Goal: Information Seeking & Learning: Learn about a topic

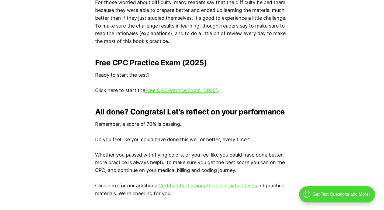
scroll to position [1093, 0]
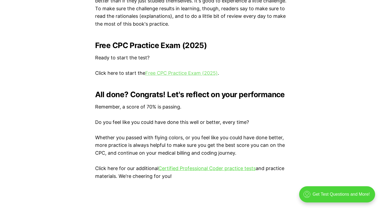
click at [178, 72] on link "Free CPC Practice Exam (2025)" at bounding box center [181, 73] width 73 height 6
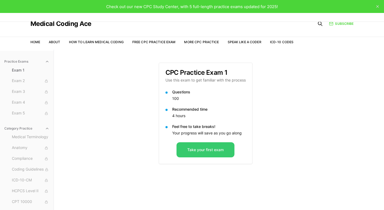
click at [228, 150] on button "Take your first exam" at bounding box center [206, 149] width 58 height 15
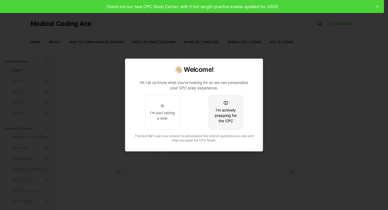
click at [224, 112] on div "I'm actively prepping for the CPC" at bounding box center [225, 115] width 25 height 16
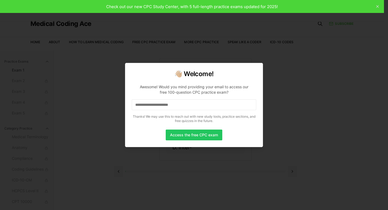
click at [192, 103] on input at bounding box center [194, 104] width 125 height 11
click at [191, 137] on button "Access the free CPC exam" at bounding box center [194, 134] width 57 height 11
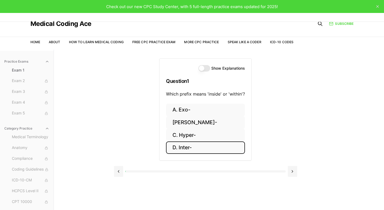
click at [195, 148] on button "D. Inter-" at bounding box center [205, 147] width 79 height 13
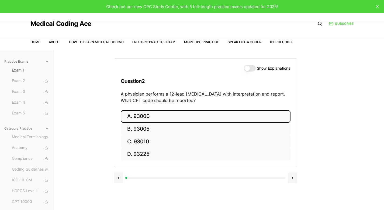
click at [159, 112] on button "A. 93000" at bounding box center [206, 116] width 170 height 13
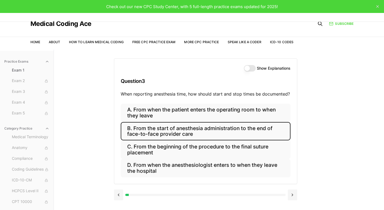
click at [266, 130] on button "B. From the start of anesthesia administration to the end of face-to-face provi…" at bounding box center [206, 131] width 170 height 18
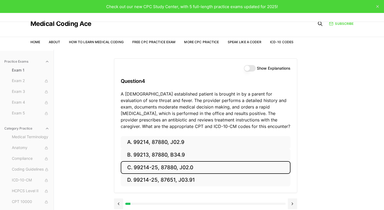
click at [190, 166] on button "C. 99214-25, 87880, J02.0" at bounding box center [206, 167] width 170 height 13
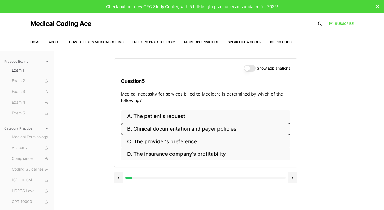
click at [251, 128] on button "B. Clinical documentation and payer policies" at bounding box center [206, 129] width 170 height 13
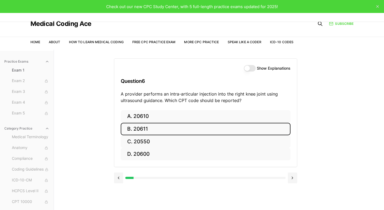
click at [141, 127] on button "B. 20611" at bounding box center [206, 129] width 170 height 13
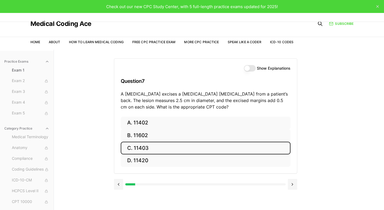
click at [172, 152] on button "C. 11403" at bounding box center [206, 148] width 170 height 13
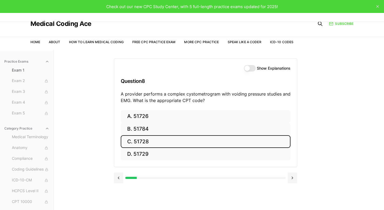
click at [153, 138] on button "C. 51728" at bounding box center [206, 141] width 170 height 13
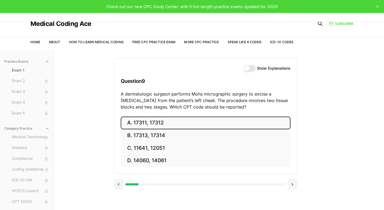
click at [149, 121] on button "A. 17311, 17312" at bounding box center [206, 123] width 170 height 13
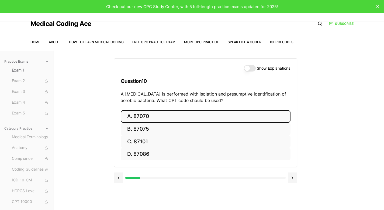
click at [207, 113] on button "A. 87070" at bounding box center [206, 116] width 170 height 13
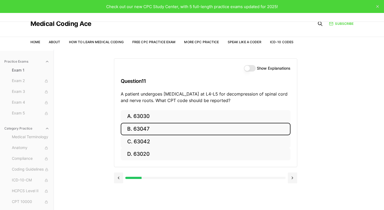
click at [140, 125] on button "B. 63047" at bounding box center [206, 129] width 170 height 13
click at [162, 126] on button "B. Z13.1" at bounding box center [206, 129] width 170 height 13
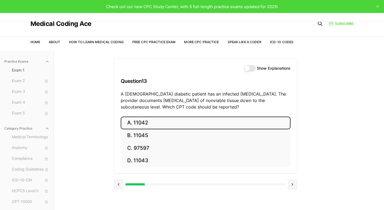
click at [158, 121] on button "A. 11042" at bounding box center [206, 123] width 170 height 13
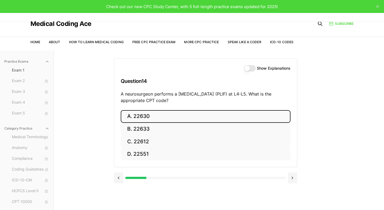
click at [171, 114] on button "A. 22630" at bounding box center [206, 116] width 170 height 13
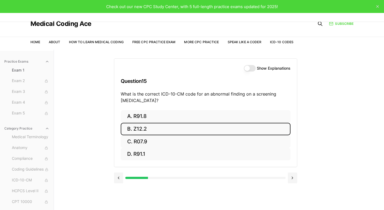
click at [213, 127] on button "B. Z12.2" at bounding box center [206, 129] width 170 height 13
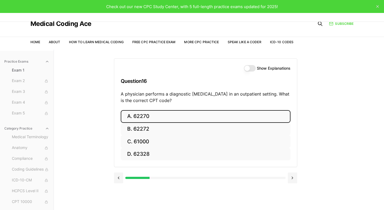
click at [168, 112] on button "A. 62270" at bounding box center [206, 116] width 170 height 13
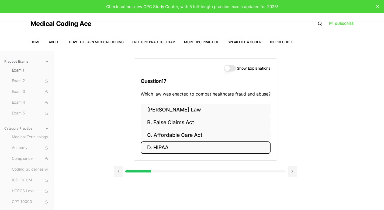
click at [167, 146] on button "D. HIPAA" at bounding box center [206, 147] width 130 height 13
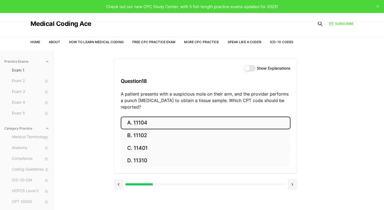
click at [251, 117] on button "A. 11104" at bounding box center [206, 123] width 170 height 13
click at [148, 122] on button "A. S52.501A" at bounding box center [206, 123] width 170 height 13
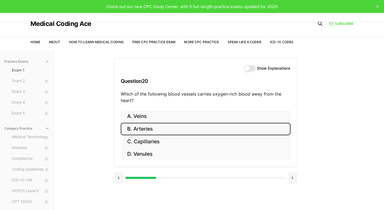
click at [176, 129] on button "B. Arteries" at bounding box center [206, 129] width 170 height 13
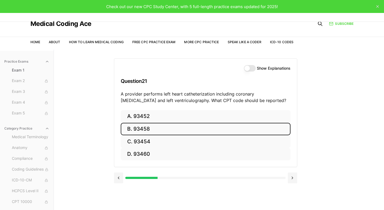
click at [221, 126] on button "B. 93458" at bounding box center [206, 129] width 170 height 13
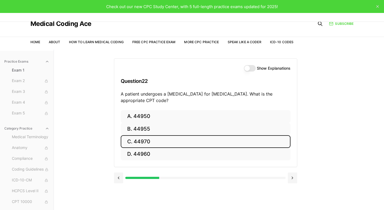
click at [248, 143] on button "C. 44970" at bounding box center [206, 141] width 170 height 13
click at [174, 141] on button "C. 95909" at bounding box center [206, 141] width 170 height 13
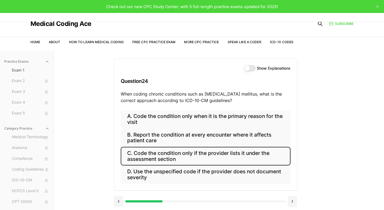
click at [253, 155] on button "C. Code the condition only if the provider lists it under the assessment section" at bounding box center [206, 156] width 170 height 18
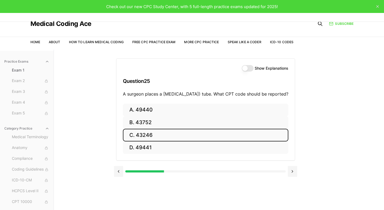
click at [206, 141] on button "C. 43246" at bounding box center [206, 135] width 166 height 13
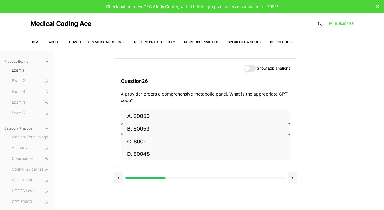
click at [174, 130] on button "B. 80053" at bounding box center [206, 129] width 170 height 13
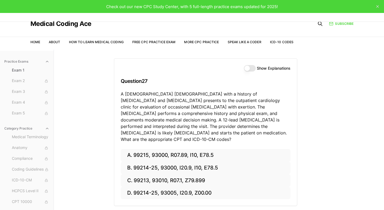
click at [245, 69] on button "Show Explanations" at bounding box center [250, 68] width 12 height 6
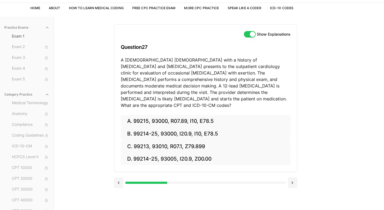
scroll to position [34, 0]
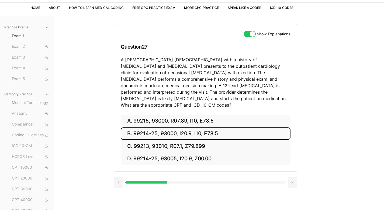
click at [180, 127] on button "B. 99214-25, 93000, I20.9, I10, E78.5" at bounding box center [206, 133] width 170 height 13
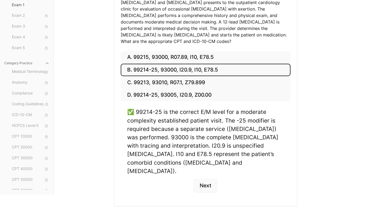
scroll to position [100, 0]
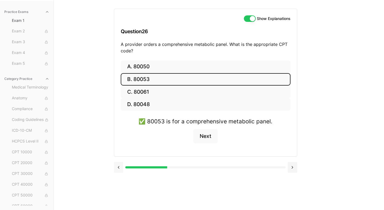
scroll to position [50, 0]
click at [118, 168] on button at bounding box center [118, 167] width 9 height 11
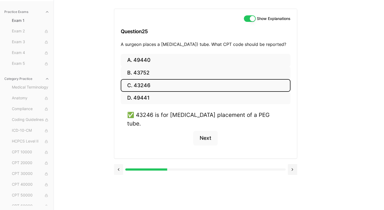
click at [118, 168] on button at bounding box center [118, 169] width 9 height 11
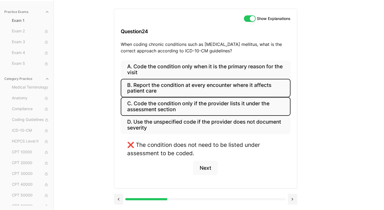
click at [263, 84] on button "B. Report the condition at every encounter where it affects patient care" at bounding box center [206, 88] width 170 height 18
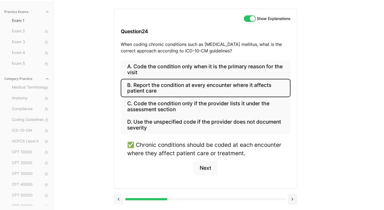
click at [119, 200] on button at bounding box center [118, 199] width 9 height 11
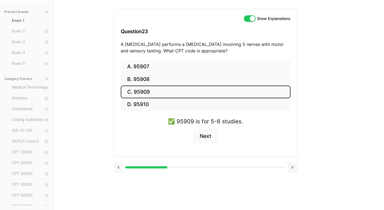
click at [119, 167] on button at bounding box center [118, 167] width 9 height 11
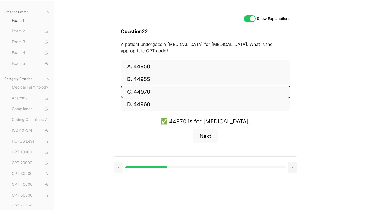
click at [119, 167] on button at bounding box center [118, 167] width 9 height 11
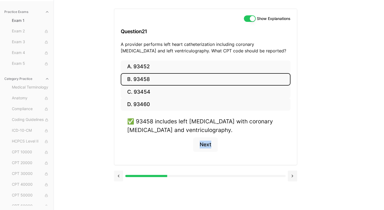
click at [119, 167] on div at bounding box center [205, 175] width 183 height 20
click at [117, 178] on button at bounding box center [118, 175] width 9 height 11
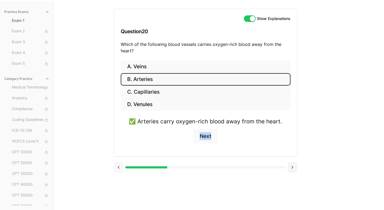
click at [118, 169] on button at bounding box center [118, 167] width 9 height 11
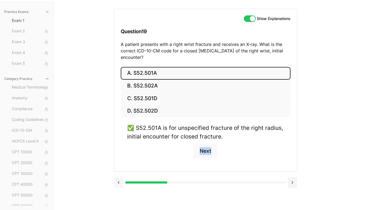
click at [119, 182] on button at bounding box center [118, 182] width 9 height 11
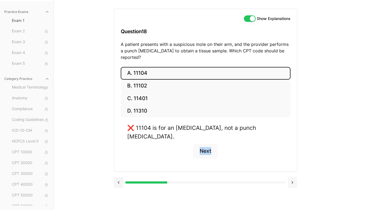
click at [295, 177] on button at bounding box center [292, 182] width 9 height 11
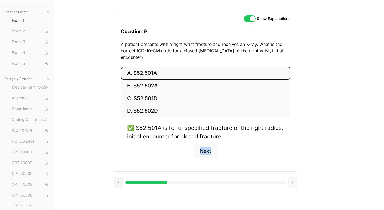
click at [295, 169] on div "A. S52.501A B. S52.502A C. S52.501D D. S52.502D ✅ S52.501A is for unspecified f…" at bounding box center [205, 119] width 183 height 104
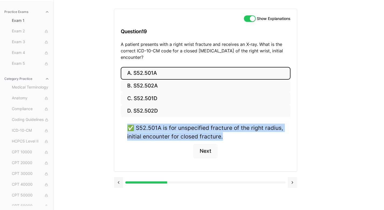
click at [295, 169] on div "A. S52.501A B. S52.502A C. S52.501D D. S52.502D ✅ S52.501A is for unspecified f…" at bounding box center [205, 119] width 183 height 104
click at [294, 181] on button at bounding box center [292, 182] width 9 height 11
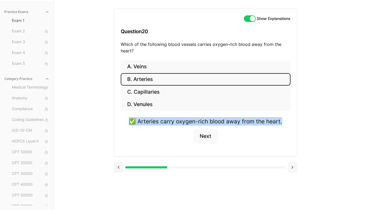
click at [295, 170] on button at bounding box center [292, 167] width 9 height 11
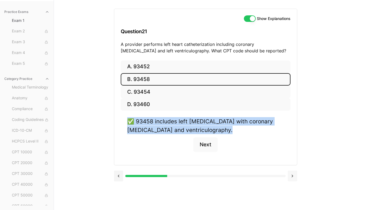
click at [295, 174] on button at bounding box center [292, 175] width 9 height 11
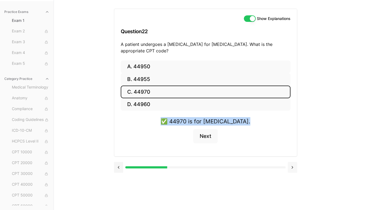
click at [294, 168] on button at bounding box center [292, 167] width 9 height 11
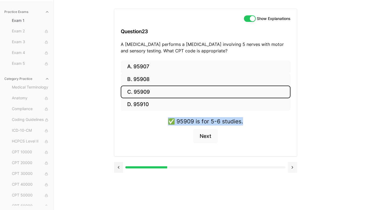
click at [294, 168] on button at bounding box center [292, 167] width 9 height 11
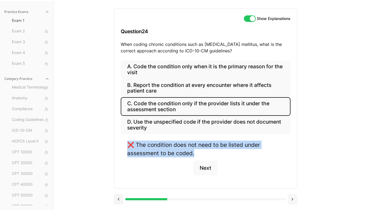
click at [292, 198] on button at bounding box center [292, 199] width 9 height 11
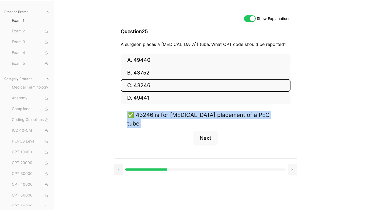
click at [293, 167] on button at bounding box center [292, 169] width 9 height 11
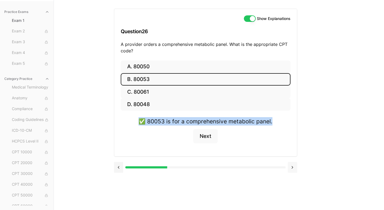
click at [293, 167] on button at bounding box center [292, 167] width 9 height 11
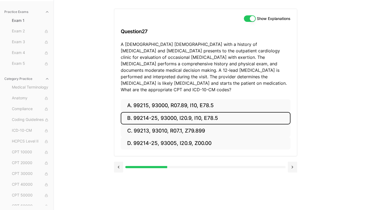
click at [224, 112] on button "B. 99214-25, 93000, I20.9, I10, E78.5" at bounding box center [206, 118] width 170 height 13
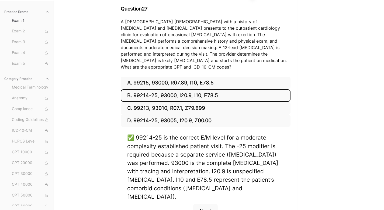
scroll to position [100, 0]
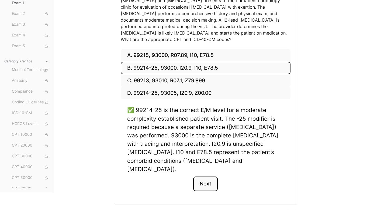
click at [206, 176] on button "Next" at bounding box center [205, 183] width 25 height 15
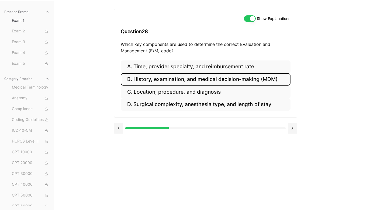
click at [275, 84] on button "B. History, examination, and medical decision-making (MDM)" at bounding box center [206, 79] width 170 height 13
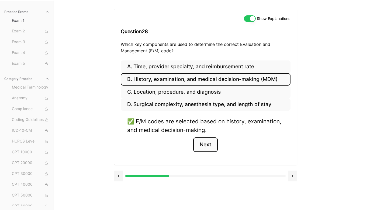
click at [205, 142] on button "Next" at bounding box center [205, 144] width 25 height 15
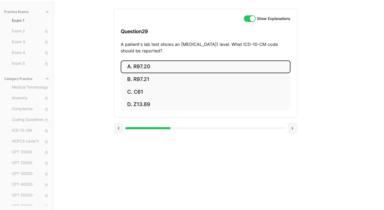
click at [142, 64] on button "A. R97.20" at bounding box center [206, 66] width 170 height 13
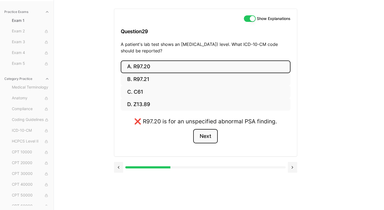
click at [207, 136] on button "Next" at bounding box center [205, 136] width 25 height 15
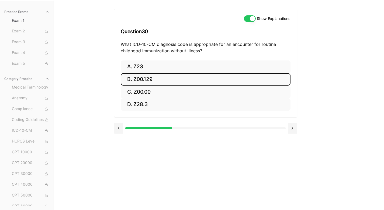
click at [162, 78] on button "B. Z00.129" at bounding box center [206, 79] width 170 height 13
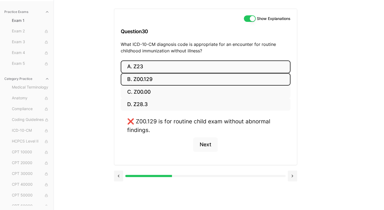
click at [187, 64] on button "A. Z23" at bounding box center [206, 66] width 170 height 13
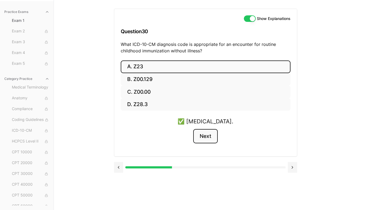
click at [210, 133] on button "Next" at bounding box center [205, 136] width 25 height 15
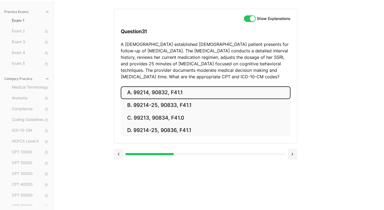
click at [197, 91] on button "A. 99214, 90832, F41.1" at bounding box center [206, 92] width 170 height 13
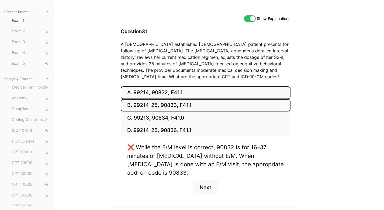
click at [205, 106] on button "B. 99214-25, 90833, F41.1" at bounding box center [206, 105] width 170 height 13
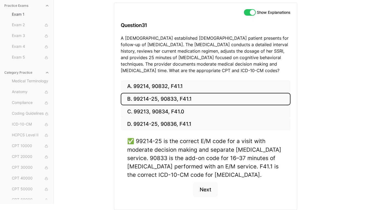
scroll to position [56, 0]
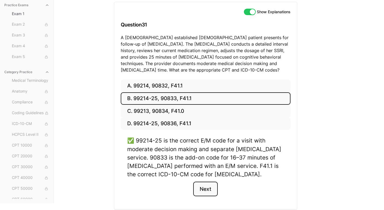
click at [206, 190] on button "Next" at bounding box center [205, 189] width 25 height 15
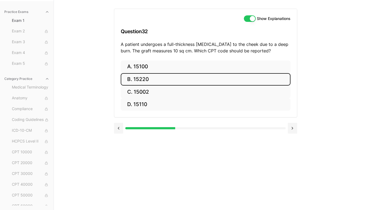
click at [151, 77] on button "B. 15220" at bounding box center [206, 79] width 170 height 13
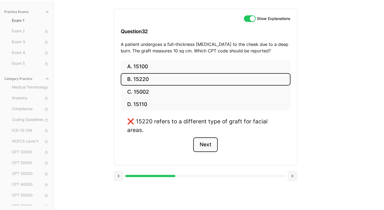
click at [201, 137] on button "Next" at bounding box center [205, 144] width 25 height 15
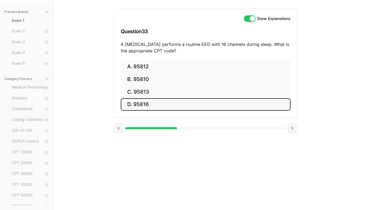
click at [232, 103] on button "D. 95816" at bounding box center [206, 104] width 170 height 13
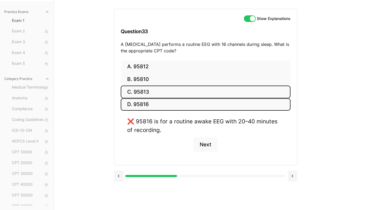
click at [228, 91] on button "C. 95813" at bounding box center [206, 91] width 170 height 13
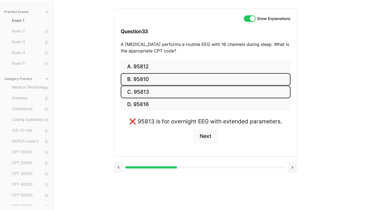
click at [225, 83] on button "B. 95810" at bounding box center [206, 79] width 170 height 13
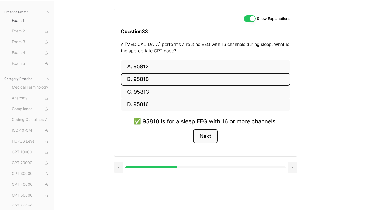
click at [204, 138] on button "Next" at bounding box center [205, 136] width 25 height 15
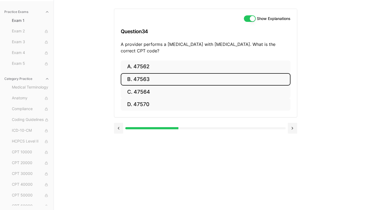
click at [150, 78] on button "B. 47563" at bounding box center [206, 79] width 170 height 13
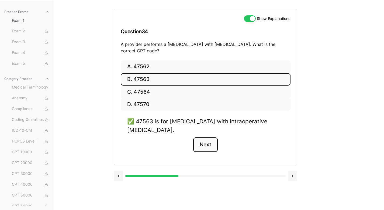
click at [210, 141] on button "Next" at bounding box center [205, 144] width 25 height 15
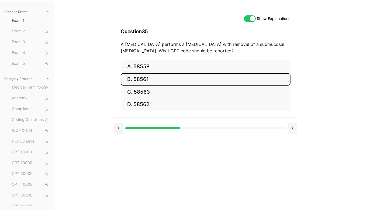
click at [153, 79] on button "B. 58561" at bounding box center [206, 79] width 170 height 13
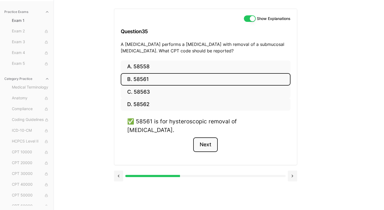
click at [200, 137] on button "Next" at bounding box center [205, 144] width 25 height 15
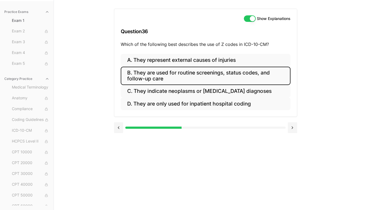
click at [241, 73] on button "B. They are used for routine screenings, status codes, and follow-up care" at bounding box center [206, 76] width 170 height 18
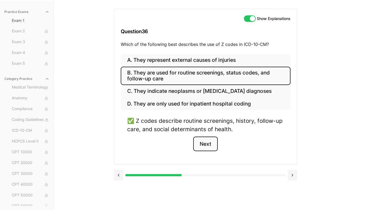
click at [214, 145] on button "Next" at bounding box center [205, 143] width 25 height 15
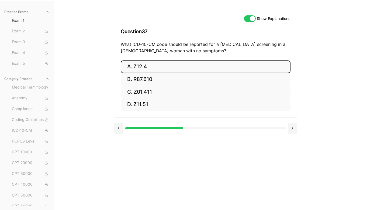
click at [159, 68] on button "A. Z12.4" at bounding box center [206, 66] width 170 height 13
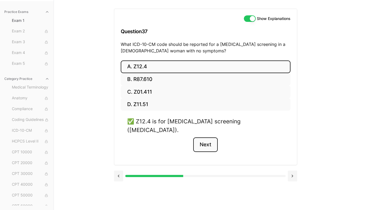
click at [211, 139] on button "Next" at bounding box center [205, 144] width 25 height 15
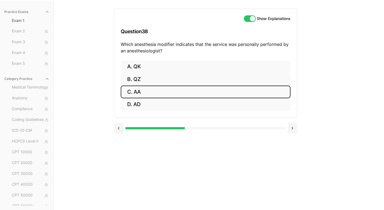
click at [149, 95] on button "C. AA" at bounding box center [206, 91] width 170 height 13
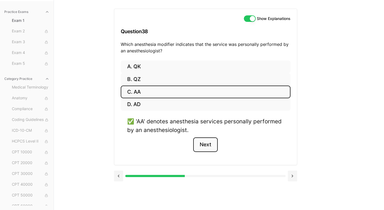
click at [206, 145] on button "Next" at bounding box center [205, 144] width 25 height 15
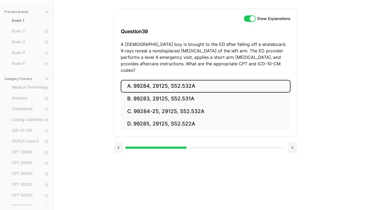
click at [150, 84] on button "A. 99284, 29125, S52.532A" at bounding box center [206, 86] width 170 height 13
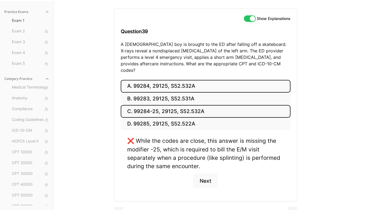
click at [151, 106] on button "C. 99284-25, 29125, S52.532A" at bounding box center [206, 111] width 170 height 13
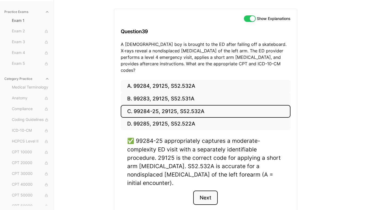
click at [213, 190] on button "Next" at bounding box center [205, 197] width 25 height 15
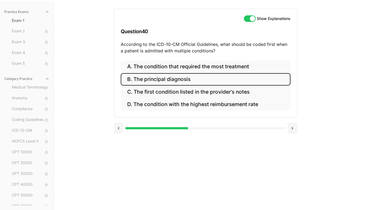
click at [180, 81] on button "B. The principal diagnosis" at bounding box center [206, 79] width 170 height 13
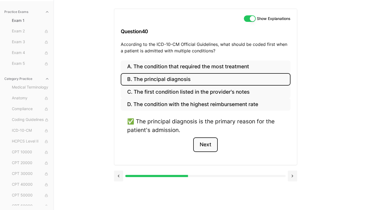
click at [217, 143] on button "Next" at bounding box center [205, 144] width 25 height 15
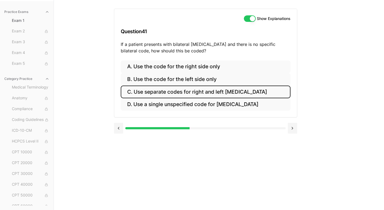
click at [255, 93] on button "C. Use separate codes for right and left [MEDICAL_DATA]" at bounding box center [206, 91] width 170 height 13
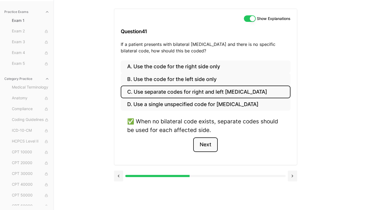
click at [213, 144] on button "Next" at bounding box center [205, 144] width 25 height 15
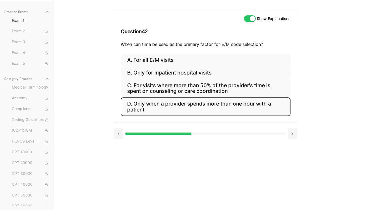
click at [267, 106] on button "D. Only when a provider spends more than one hour with a patient" at bounding box center [206, 106] width 170 height 18
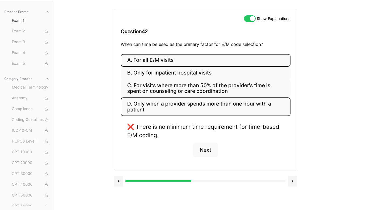
click at [222, 55] on button "A. For all E/M visits" at bounding box center [206, 60] width 170 height 13
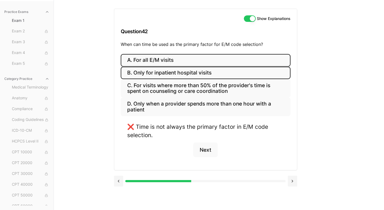
click at [223, 73] on button "B. Only for inpatient hospital visits" at bounding box center [206, 73] width 170 height 13
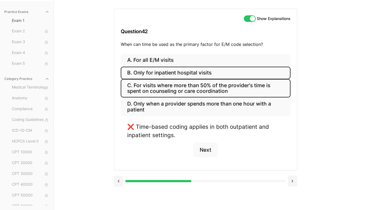
click at [224, 86] on button "C. For visits where more than 50% of the provider's time is spent on counseling…" at bounding box center [206, 88] width 170 height 18
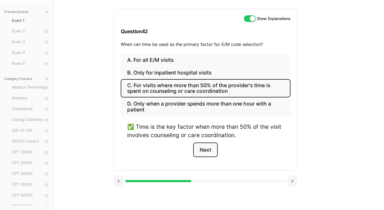
click at [212, 149] on button "Next" at bounding box center [205, 149] width 25 height 15
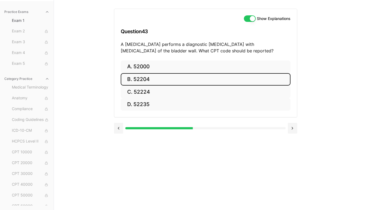
click at [178, 78] on button "B. 52204" at bounding box center [206, 79] width 170 height 13
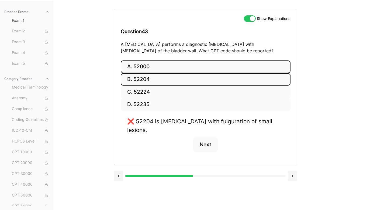
click at [177, 69] on button "A. 52000" at bounding box center [206, 66] width 170 height 13
click at [175, 81] on button "B. 52204" at bounding box center [206, 79] width 170 height 13
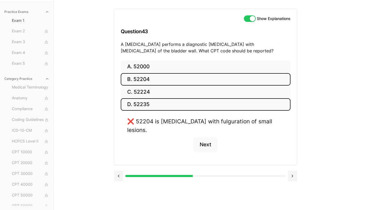
click at [171, 106] on button "D. 52235" at bounding box center [206, 104] width 170 height 13
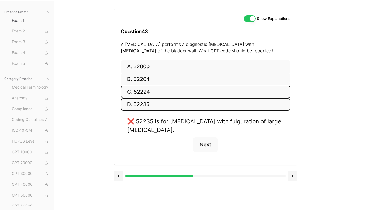
click at [168, 93] on button "C. 52224" at bounding box center [206, 91] width 170 height 13
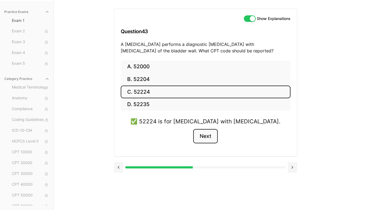
click at [210, 138] on button "Next" at bounding box center [205, 136] width 25 height 15
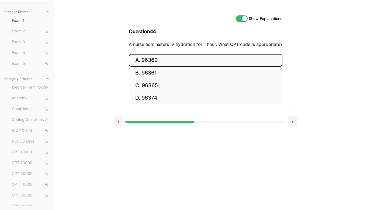
click at [237, 57] on button "A. 96360" at bounding box center [206, 60] width 154 height 13
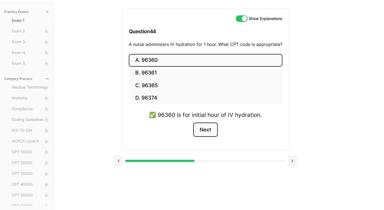
click at [209, 130] on button "Next" at bounding box center [205, 129] width 25 height 15
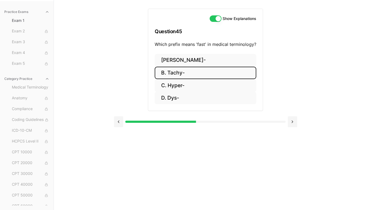
click at [192, 73] on button "B. Tachy-" at bounding box center [206, 73] width 102 height 13
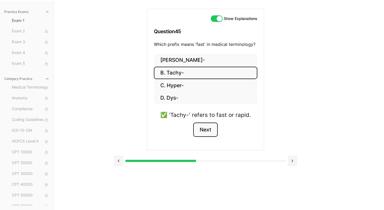
click at [199, 128] on button "Next" at bounding box center [205, 129] width 25 height 15
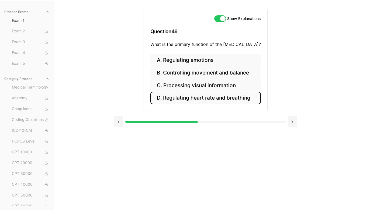
click at [251, 99] on button "D. Regulating heart rate and breathing" at bounding box center [205, 98] width 111 height 13
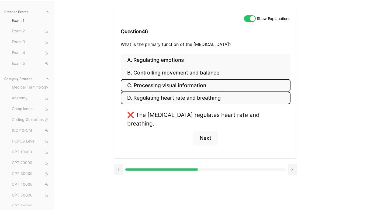
click at [218, 87] on button "C. Processing visual information" at bounding box center [206, 85] width 170 height 13
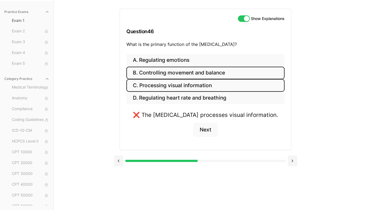
click at [216, 75] on button "B. Controlling movement and balance" at bounding box center [205, 73] width 158 height 13
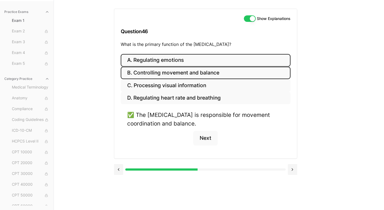
click at [212, 62] on button "A. Regulating emotions" at bounding box center [206, 60] width 170 height 13
click at [223, 71] on button "B. Controlling movement and balance" at bounding box center [206, 73] width 170 height 13
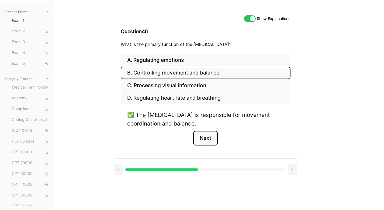
click at [211, 136] on button "Next" at bounding box center [205, 138] width 25 height 15
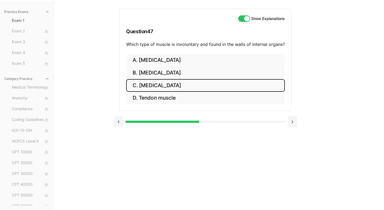
click at [190, 87] on button "C. [MEDICAL_DATA]" at bounding box center [205, 85] width 159 height 13
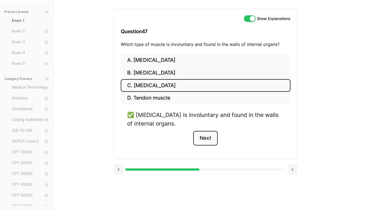
click at [197, 135] on button "Next" at bounding box center [205, 138] width 25 height 15
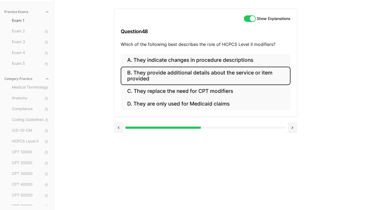
click at [265, 71] on button "B. They provide additional details about the service or item provided" at bounding box center [206, 76] width 170 height 18
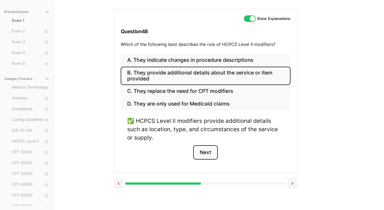
click at [200, 154] on button "Next" at bounding box center [205, 152] width 25 height 15
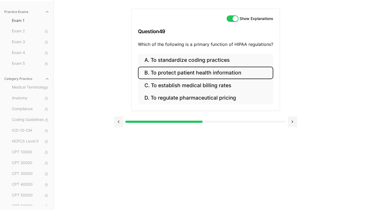
click at [241, 73] on button "B. To protect patient health information" at bounding box center [205, 73] width 135 height 13
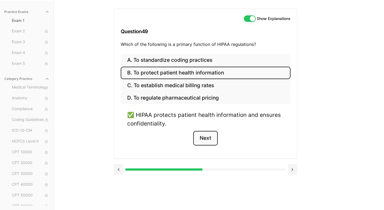
click at [210, 138] on button "Next" at bounding box center [205, 138] width 25 height 15
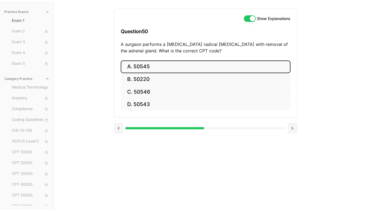
click at [167, 66] on button "A. 50545" at bounding box center [206, 66] width 170 height 13
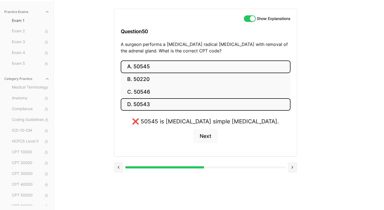
click at [156, 107] on button "D. 50543" at bounding box center [206, 104] width 170 height 13
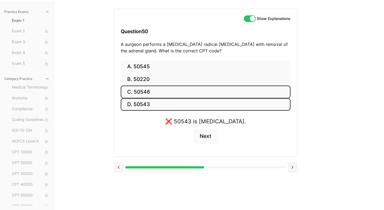
click at [156, 95] on button "C. 50546" at bounding box center [206, 91] width 170 height 13
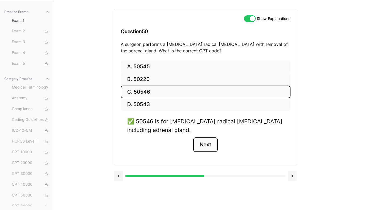
click at [201, 145] on button "Next" at bounding box center [205, 144] width 25 height 15
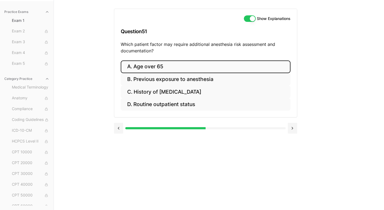
click at [165, 68] on button "A. Age over 65" at bounding box center [206, 66] width 170 height 13
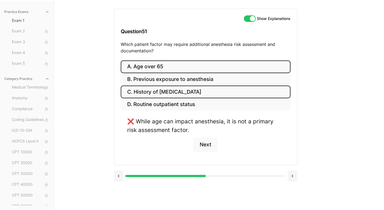
click at [171, 91] on button "C. History of [MEDICAL_DATA]" at bounding box center [206, 91] width 170 height 13
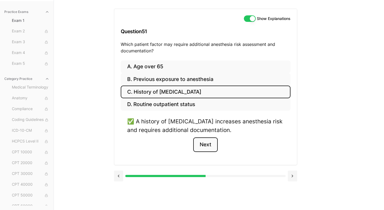
click at [207, 145] on button "Next" at bounding box center [205, 144] width 25 height 15
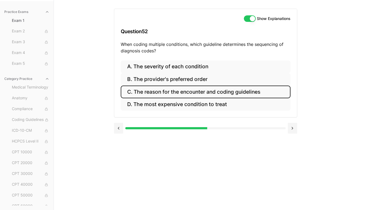
click at [272, 89] on button "C. The reason for the encounter and coding guidelines" at bounding box center [206, 91] width 170 height 13
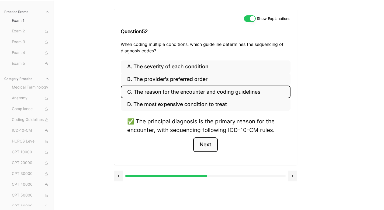
click at [208, 146] on button "Next" at bounding box center [205, 144] width 25 height 15
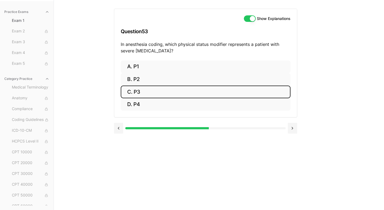
click at [186, 90] on button "C. P3" at bounding box center [206, 91] width 170 height 13
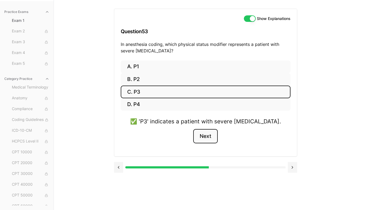
click at [204, 135] on button "Next" at bounding box center [205, 136] width 25 height 15
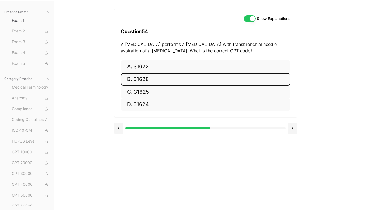
click at [158, 76] on button "B. 31628" at bounding box center [206, 79] width 170 height 13
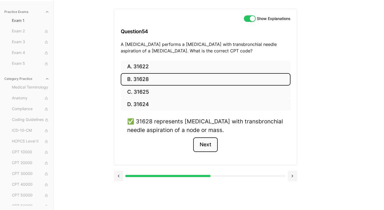
click at [213, 146] on button "Next" at bounding box center [205, 144] width 25 height 15
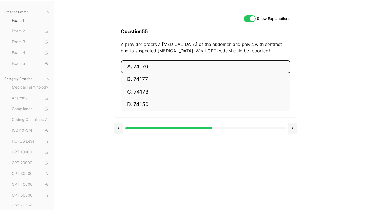
click at [159, 67] on button "A. 74176" at bounding box center [206, 66] width 170 height 13
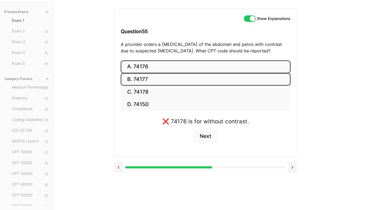
click at [158, 78] on button "B. 74177" at bounding box center [206, 79] width 170 height 13
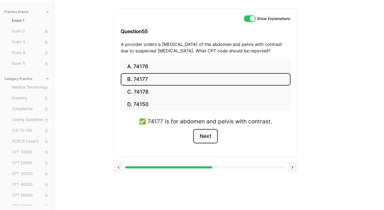
click at [209, 137] on button "Next" at bounding box center [205, 136] width 25 height 15
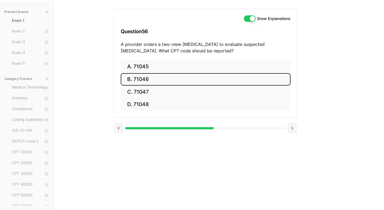
click at [152, 76] on button "B. 71046" at bounding box center [206, 79] width 170 height 13
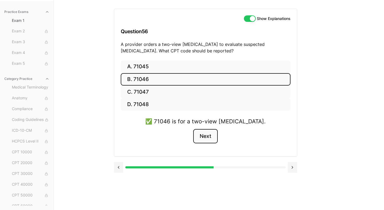
click at [213, 135] on button "Next" at bounding box center [205, 136] width 25 height 15
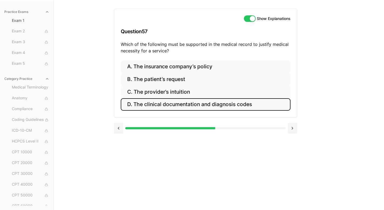
click at [253, 104] on button "D. The clinical documentation and diagnosis codes" at bounding box center [206, 104] width 170 height 13
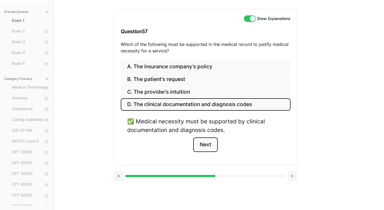
click at [206, 146] on button "Next" at bounding box center [205, 144] width 25 height 15
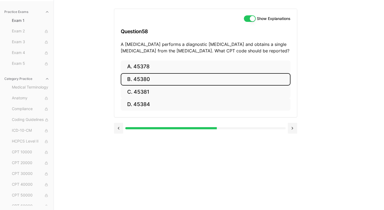
click at [163, 77] on button "B. 45380" at bounding box center [206, 79] width 170 height 13
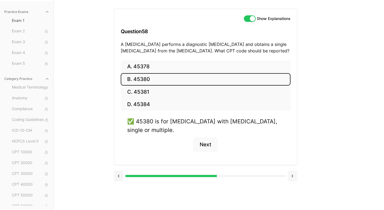
click at [292, 170] on button at bounding box center [292, 175] width 9 height 11
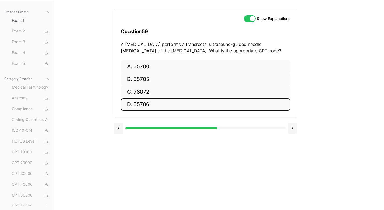
click at [153, 104] on button "D. 55706" at bounding box center [206, 104] width 170 height 13
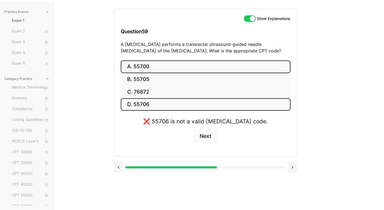
click at [214, 69] on button "A. 55700" at bounding box center [206, 66] width 170 height 13
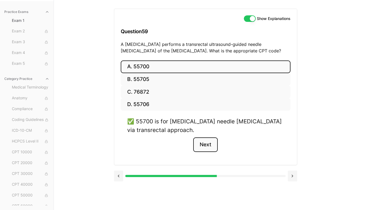
click at [214, 147] on button "Next" at bounding box center [205, 144] width 25 height 15
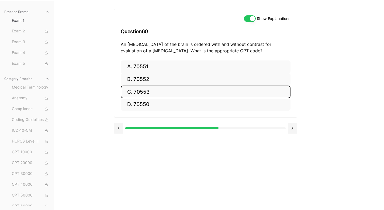
click at [157, 92] on button "C. 70553" at bounding box center [206, 91] width 170 height 13
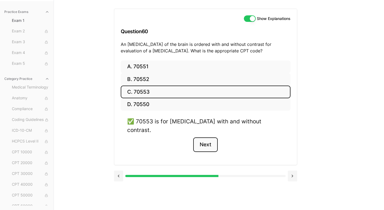
click at [209, 137] on button "Next" at bounding box center [205, 144] width 25 height 15
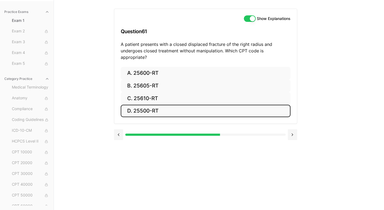
click at [162, 107] on button "D. 25500-RT" at bounding box center [206, 111] width 170 height 13
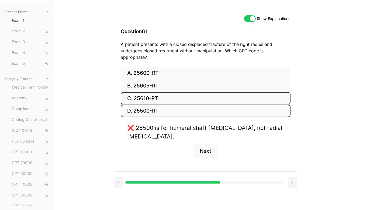
click at [170, 92] on button "C. 25610-RT" at bounding box center [206, 98] width 170 height 13
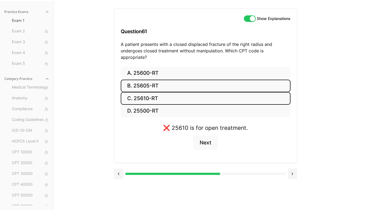
click at [169, 80] on button "B. 25605-RT" at bounding box center [206, 86] width 170 height 13
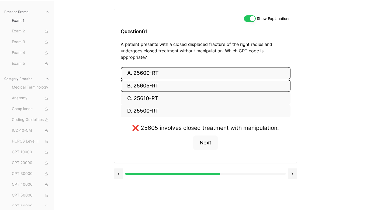
click at [169, 69] on button "A. 25600-RT" at bounding box center [206, 73] width 170 height 13
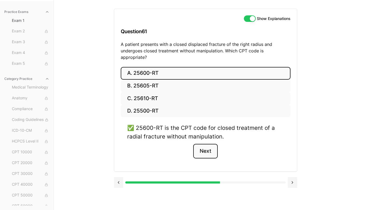
click at [197, 144] on button "Next" at bounding box center [205, 151] width 25 height 15
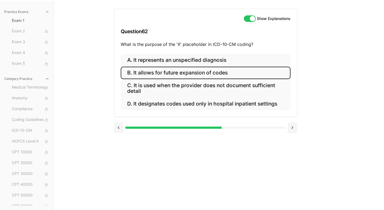
click at [244, 70] on button "B. It allows for future expansion of codes" at bounding box center [206, 73] width 170 height 13
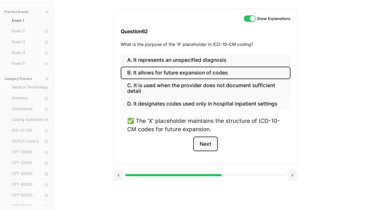
click at [214, 140] on button "Next" at bounding box center [205, 143] width 25 height 15
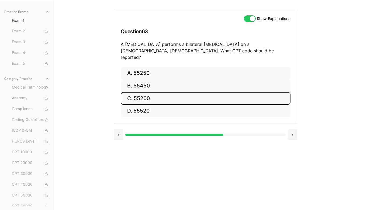
click at [164, 92] on button "C. 55200" at bounding box center [206, 98] width 170 height 13
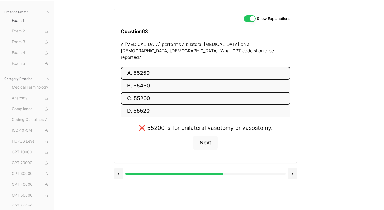
click at [163, 67] on button "A. 55250" at bounding box center [206, 73] width 170 height 13
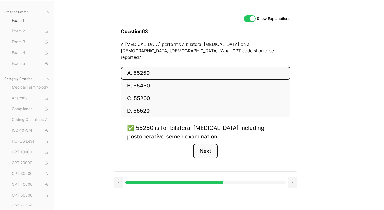
click at [207, 146] on button "Next" at bounding box center [205, 151] width 25 height 15
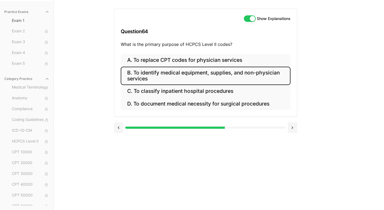
click at [211, 77] on button "B. To identify medical equipment, supplies, and non-physician services" at bounding box center [206, 76] width 170 height 18
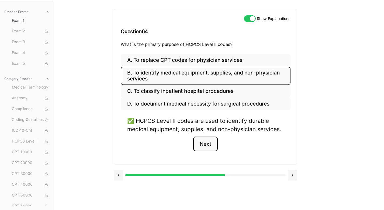
click at [207, 144] on button "Next" at bounding box center [205, 143] width 25 height 15
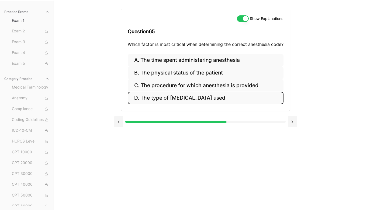
click at [220, 97] on button "D. The type of [MEDICAL_DATA] used" at bounding box center [206, 98] width 156 height 13
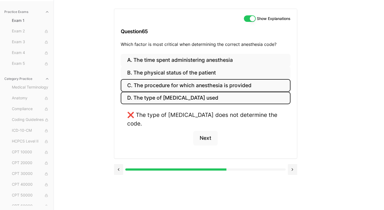
click at [221, 86] on button "C. The procedure for which anesthesia is provided" at bounding box center [206, 85] width 170 height 13
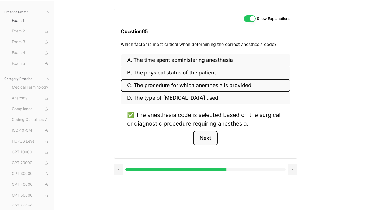
click at [212, 141] on button "Next" at bounding box center [205, 138] width 25 height 15
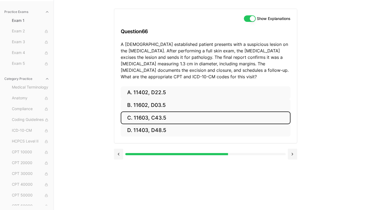
click at [165, 117] on button "C. 11603, C43.5" at bounding box center [206, 117] width 170 height 13
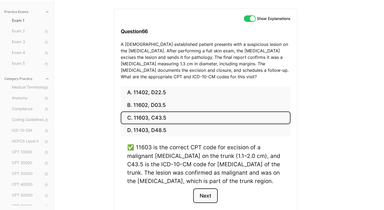
click at [207, 194] on button "Next" at bounding box center [205, 195] width 25 height 15
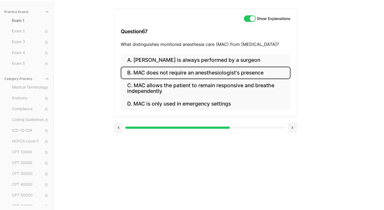
click at [262, 69] on button "B. MAC does not require an anesthesiologist's presence" at bounding box center [206, 73] width 170 height 13
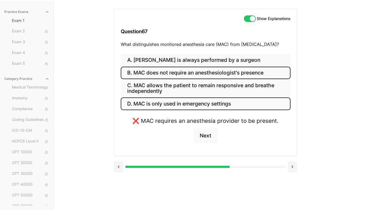
click at [237, 105] on button "D. MAC is only used in emergency settings" at bounding box center [206, 103] width 170 height 13
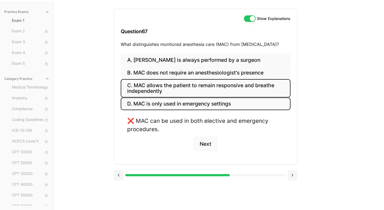
click at [235, 91] on button "C. MAC allows the patient to remain responsive and breathe independently" at bounding box center [206, 88] width 170 height 18
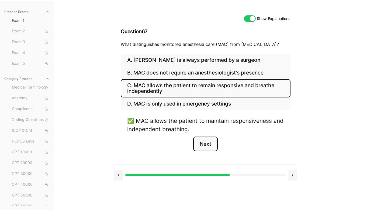
click at [212, 137] on button "Next" at bounding box center [205, 143] width 25 height 15
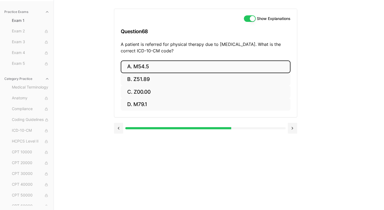
click at [168, 66] on button "A. M54.5" at bounding box center [206, 66] width 170 height 13
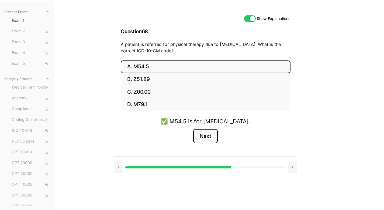
click at [211, 136] on button "Next" at bounding box center [205, 136] width 25 height 15
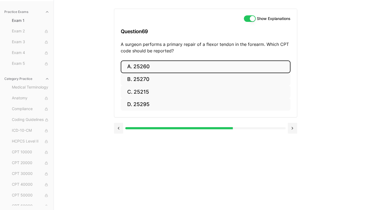
click at [146, 65] on button "A. 25260" at bounding box center [206, 66] width 170 height 13
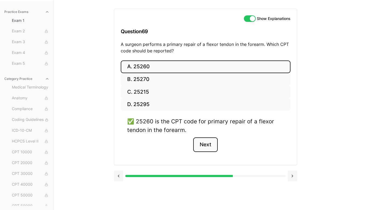
click at [205, 141] on button "Next" at bounding box center [205, 144] width 25 height 15
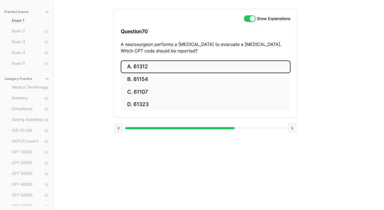
click at [157, 64] on button "A. 61312" at bounding box center [206, 66] width 170 height 13
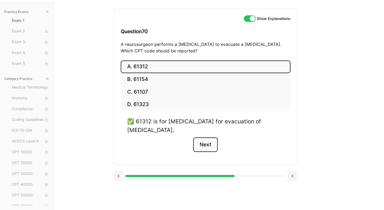
click at [213, 145] on button "Next" at bounding box center [205, 144] width 25 height 15
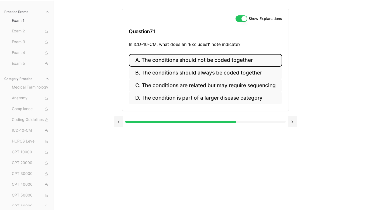
click at [255, 57] on button "A. The conditions should not be coded together" at bounding box center [205, 60] width 153 height 13
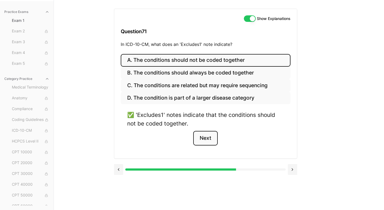
click at [209, 141] on button "Next" at bounding box center [205, 138] width 25 height 15
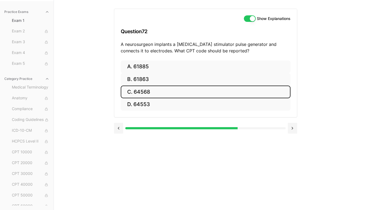
click at [170, 94] on button "C. 64568" at bounding box center [206, 91] width 170 height 13
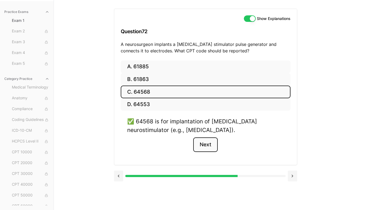
click at [213, 141] on button "Next" at bounding box center [205, 144] width 25 height 15
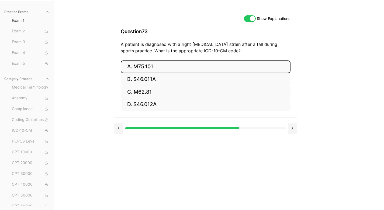
click at [144, 67] on button "A. M75.101" at bounding box center [206, 66] width 170 height 13
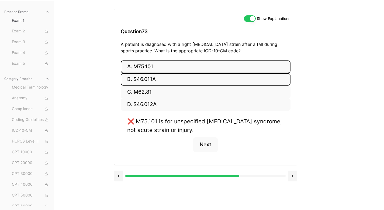
click at [143, 78] on button "B. S46.011A" at bounding box center [206, 79] width 170 height 13
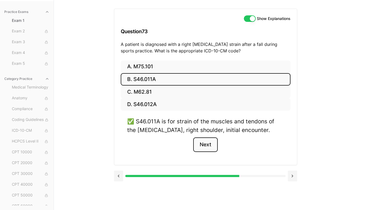
click at [203, 142] on button "Next" at bounding box center [205, 144] width 25 height 15
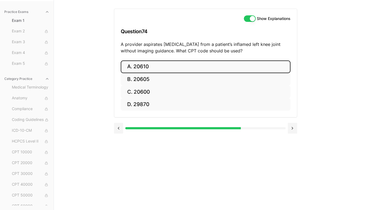
click at [170, 62] on button "A. 20610" at bounding box center [206, 66] width 170 height 13
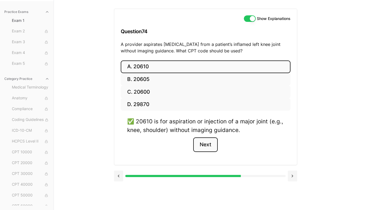
click at [213, 146] on button "Next" at bounding box center [205, 144] width 25 height 15
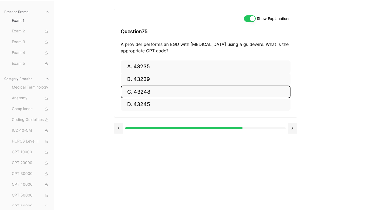
click at [153, 87] on button "C. 43248" at bounding box center [206, 91] width 170 height 13
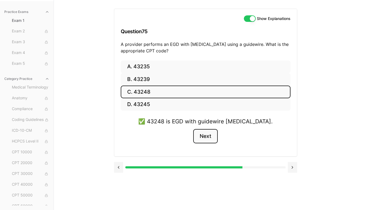
click at [196, 136] on button "Next" at bounding box center [205, 136] width 25 height 15
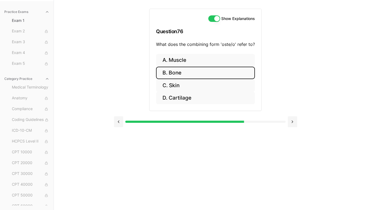
click at [169, 72] on button "B. Bone" at bounding box center [205, 73] width 99 height 13
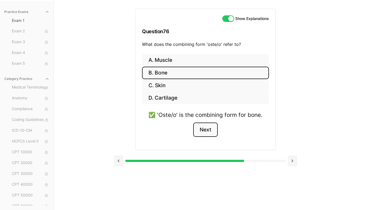
click at [206, 127] on button "Next" at bounding box center [205, 129] width 25 height 15
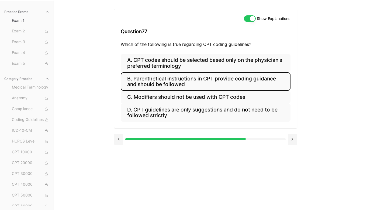
click at [248, 79] on button "B. Parenthetical instructions in CPT provide coding guidance and should be foll…" at bounding box center [206, 81] width 170 height 18
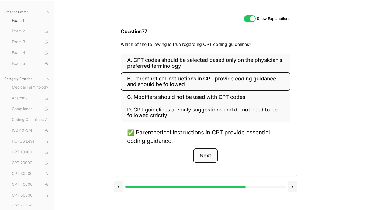
click at [206, 156] on button "Next" at bounding box center [205, 155] width 25 height 15
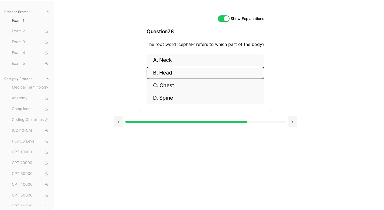
click at [172, 72] on button "B. Head" at bounding box center [206, 73] width 118 height 13
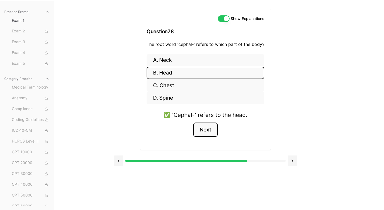
click at [208, 130] on button "Next" at bounding box center [205, 129] width 25 height 15
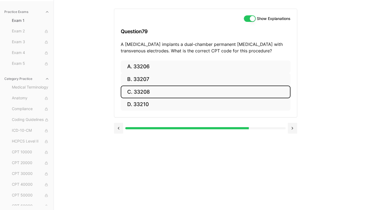
click at [136, 89] on button "C. 33208" at bounding box center [206, 91] width 170 height 13
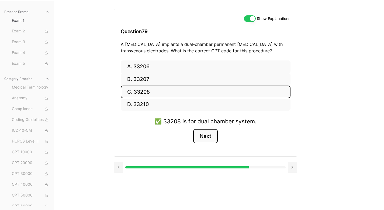
click at [207, 134] on button "Next" at bounding box center [205, 136] width 25 height 15
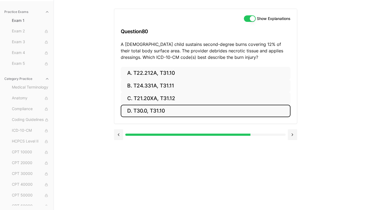
click at [156, 112] on button "D. T30.0, T31.10" at bounding box center [206, 111] width 170 height 13
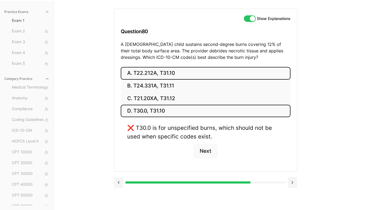
click at [174, 71] on button "A. T22.212A, T31.10" at bounding box center [206, 73] width 170 height 13
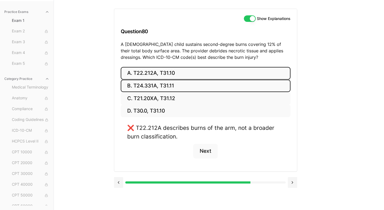
click at [188, 88] on button "B. T24.331A, T31.11" at bounding box center [206, 86] width 170 height 13
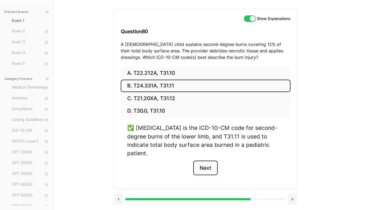
click at [215, 160] on button "Next" at bounding box center [205, 167] width 25 height 15
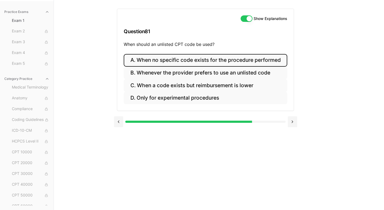
click at [272, 60] on button "A. When no specific code exists for the procedure performed" at bounding box center [205, 60] width 163 height 13
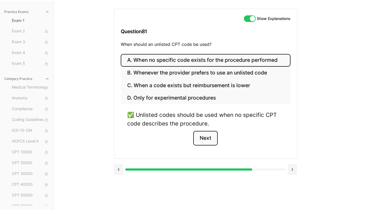
click at [206, 138] on button "Next" at bounding box center [205, 138] width 25 height 15
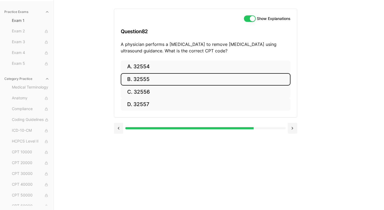
click at [218, 81] on button "B. 32555" at bounding box center [206, 79] width 170 height 13
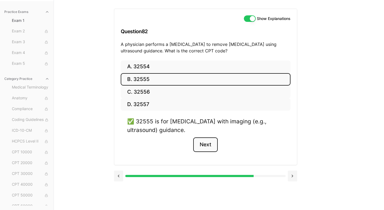
click at [205, 145] on button "Next" at bounding box center [205, 144] width 25 height 15
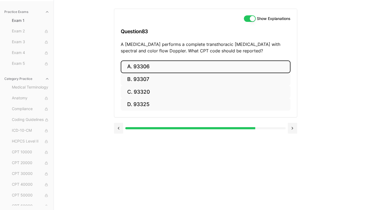
click at [207, 65] on button "A. 93306" at bounding box center [206, 66] width 170 height 13
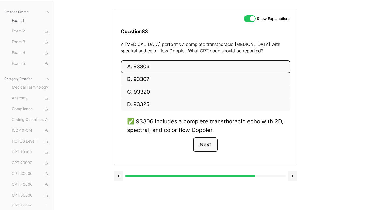
click at [211, 146] on button "Next" at bounding box center [205, 144] width 25 height 15
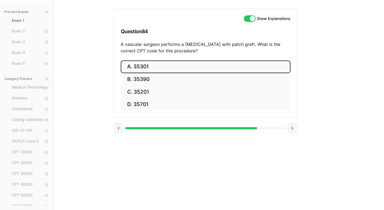
click at [265, 64] on button "A. 35301" at bounding box center [206, 66] width 170 height 13
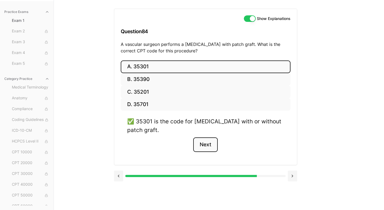
click at [206, 149] on button "Next" at bounding box center [205, 144] width 25 height 15
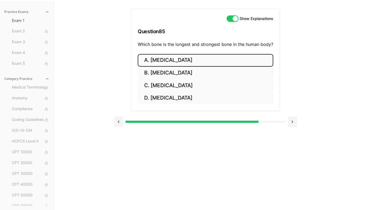
click at [191, 63] on button "A. [MEDICAL_DATA]" at bounding box center [206, 60] width 136 height 13
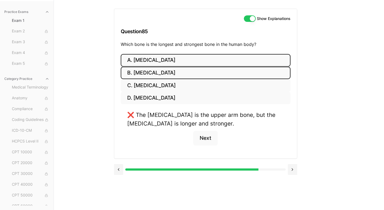
click at [191, 72] on button "B. [MEDICAL_DATA]" at bounding box center [206, 73] width 170 height 13
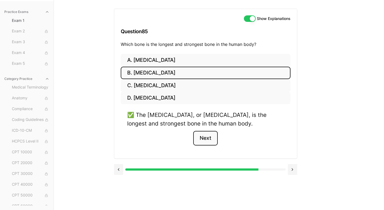
click at [211, 136] on button "Next" at bounding box center [205, 138] width 25 height 15
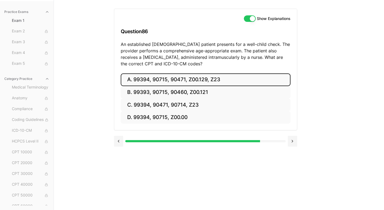
click at [246, 79] on button "A. 99394, 90715, 90471, Z00.129, Z23" at bounding box center [206, 79] width 170 height 13
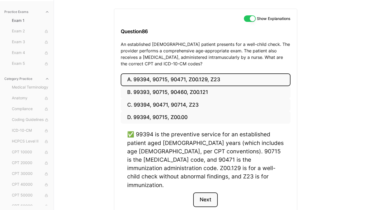
click at [209, 192] on button "Next" at bounding box center [205, 199] width 25 height 15
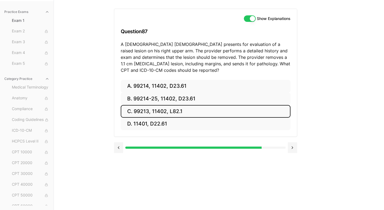
click at [199, 109] on button "C. 99213, 11402, L82.1" at bounding box center [206, 111] width 170 height 13
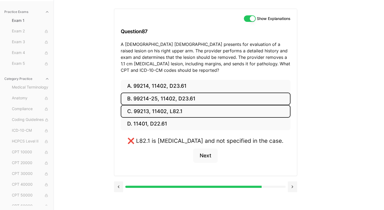
click at [192, 99] on button "B. 99214-25, 11402, D23.61" at bounding box center [206, 99] width 170 height 13
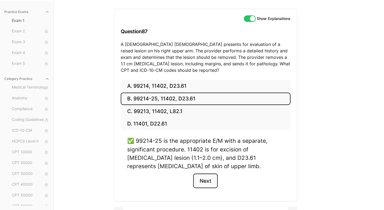
click at [212, 182] on button "Next" at bounding box center [205, 180] width 25 height 15
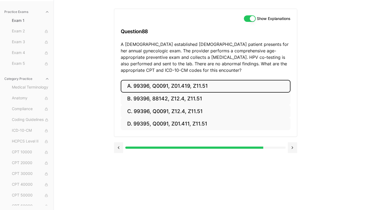
click at [213, 86] on button "A. 99396, Q0091, Z01.419, Z11.51" at bounding box center [206, 86] width 170 height 13
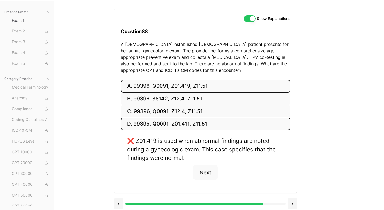
click at [208, 125] on button "D. 99395, Q0091, Z01.411, Z11.51" at bounding box center [206, 124] width 170 height 13
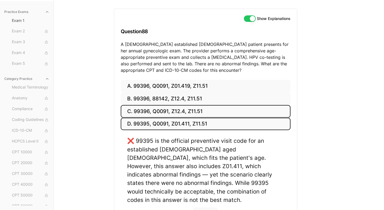
click at [207, 113] on button "C. 99396, Q0091, Z12.4, Z11.51" at bounding box center [206, 111] width 170 height 13
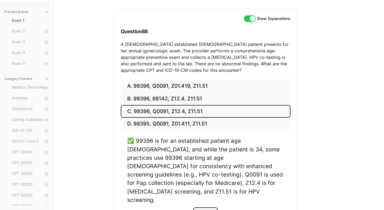
click at [201, 207] on button "Next" at bounding box center [205, 214] width 25 height 15
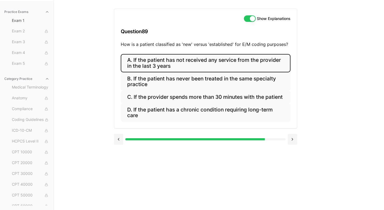
click at [263, 59] on button "A. If the patient has not received any service from the provider in the last 3 …" at bounding box center [206, 63] width 170 height 18
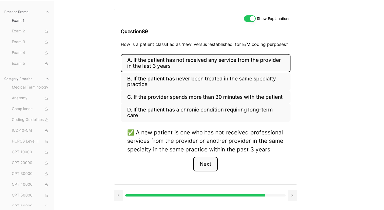
click at [198, 160] on button "Next" at bounding box center [205, 164] width 25 height 15
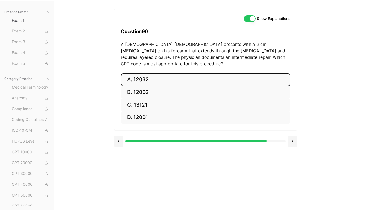
click at [200, 75] on button "A. 12032" at bounding box center [206, 79] width 170 height 13
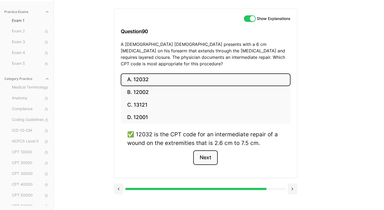
click at [208, 152] on button "Next" at bounding box center [205, 157] width 25 height 15
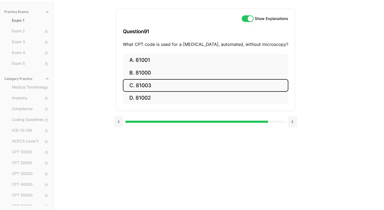
click at [162, 86] on button "C. 81003" at bounding box center [206, 85] width 166 height 13
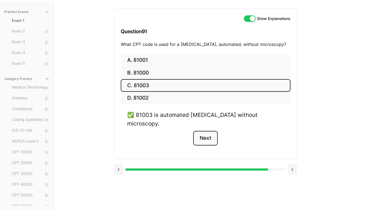
click at [208, 131] on button "Next" at bounding box center [205, 138] width 25 height 15
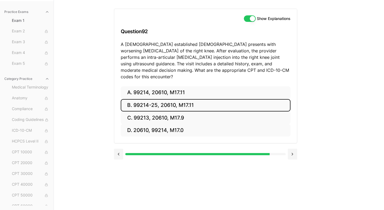
click at [181, 99] on button "B. 99214-25, 20610, M17.11" at bounding box center [206, 105] width 170 height 13
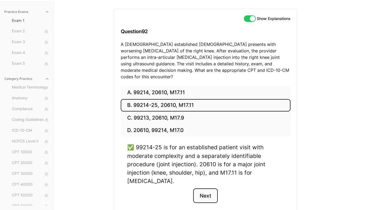
click at [204, 188] on button "Next" at bounding box center [205, 195] width 25 height 15
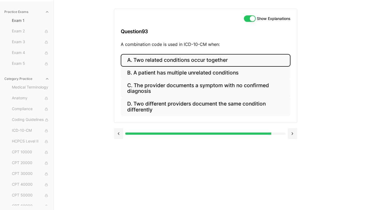
click at [255, 56] on button "A. Two related conditions occur together" at bounding box center [206, 60] width 170 height 13
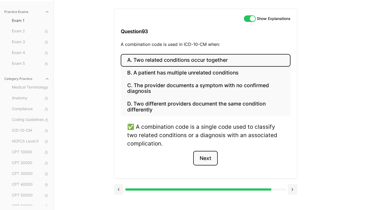
click at [210, 158] on button "Next" at bounding box center [205, 158] width 25 height 15
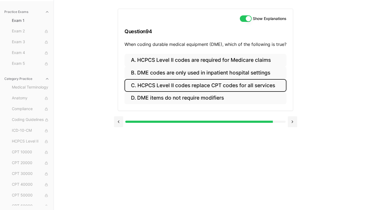
click at [266, 83] on button "C. HCPCS Level II codes replace CPT codes for all services" at bounding box center [206, 85] width 162 height 13
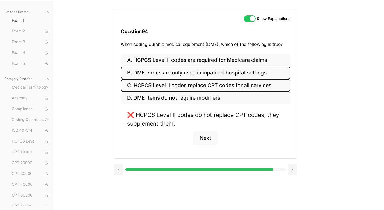
click at [265, 71] on button "B. DME codes are only used in inpatient hospital settings" at bounding box center [206, 73] width 170 height 13
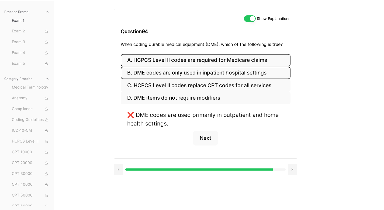
click at [265, 63] on button "A. HCPCS Level II codes are required for Medicare claims" at bounding box center [206, 60] width 170 height 13
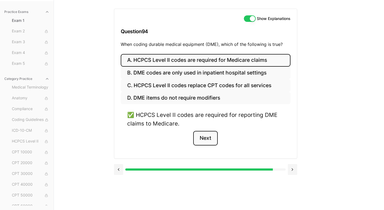
click at [202, 140] on button "Next" at bounding box center [205, 138] width 25 height 15
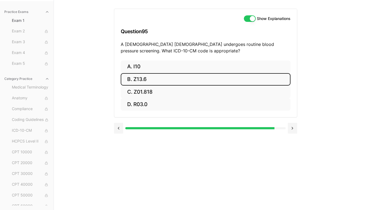
click at [143, 77] on button "B. Z13.6" at bounding box center [206, 79] width 170 height 13
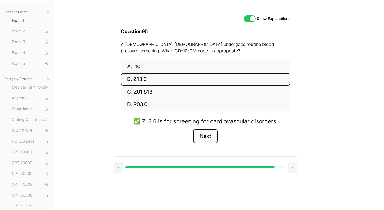
click at [210, 139] on button "Next" at bounding box center [205, 136] width 25 height 15
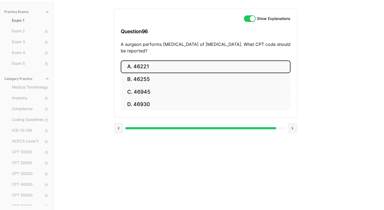
click at [186, 68] on button "A. 46221" at bounding box center [206, 66] width 170 height 13
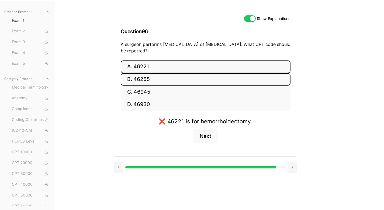
click at [220, 84] on button "B. 46255" at bounding box center [206, 79] width 170 height 13
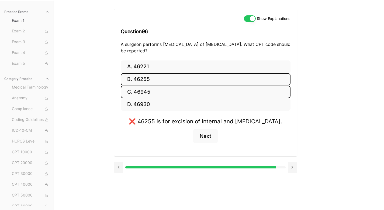
click at [220, 93] on button "C. 46945" at bounding box center [206, 91] width 170 height 13
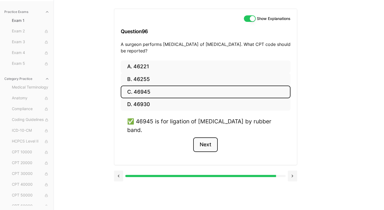
click at [214, 142] on button "Next" at bounding box center [205, 144] width 25 height 15
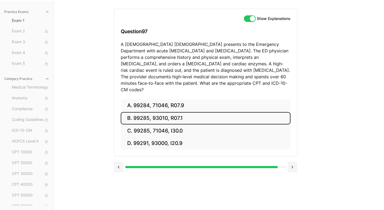
click at [195, 112] on button "B. 99285, 93010, R07.1" at bounding box center [206, 118] width 170 height 13
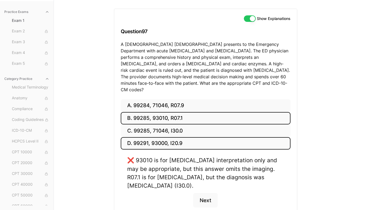
click at [193, 137] on button "D. 99291, 93000, I20.9" at bounding box center [206, 143] width 170 height 13
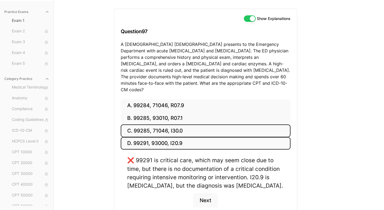
click at [191, 124] on button "C. 99285, 71046, I30.0" at bounding box center [206, 130] width 170 height 13
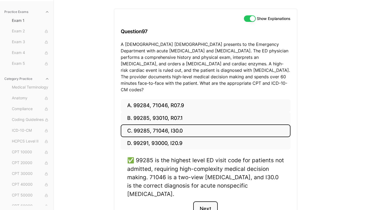
click at [206, 201] on button "Next" at bounding box center [205, 208] width 25 height 15
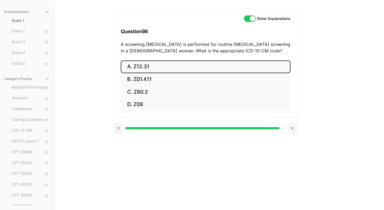
click at [182, 68] on button "A. Z12.31" at bounding box center [206, 66] width 170 height 13
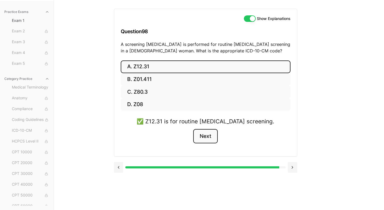
click at [202, 135] on button "Next" at bounding box center [205, 136] width 25 height 15
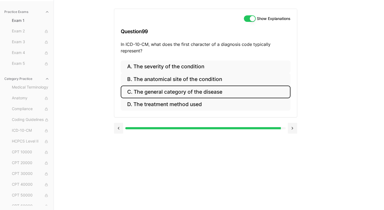
click at [250, 93] on button "C. The general category of the disease" at bounding box center [206, 91] width 170 height 13
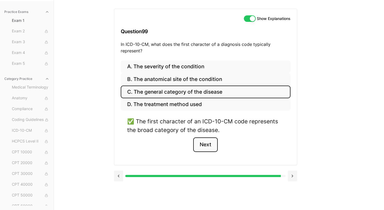
click at [212, 139] on button "Next" at bounding box center [205, 144] width 25 height 15
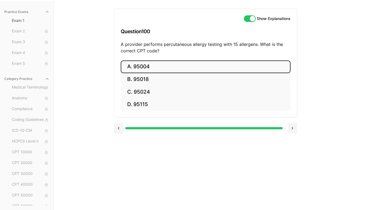
click at [158, 62] on button "A. 95004" at bounding box center [206, 66] width 170 height 13
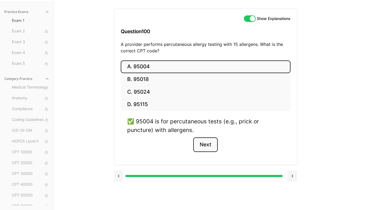
click at [201, 145] on button "Next" at bounding box center [205, 144] width 25 height 15
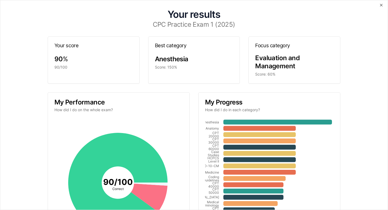
scroll to position [0, 0]
